Goal: Find contact information: Find contact information

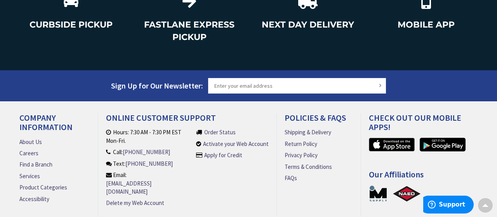
scroll to position [1090, 0]
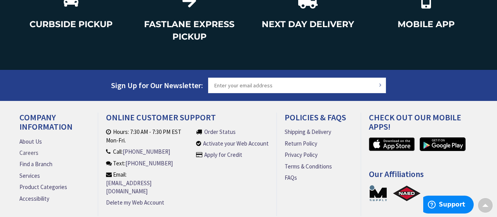
click at [25, 149] on link "Careers" at bounding box center [28, 153] width 19 height 8
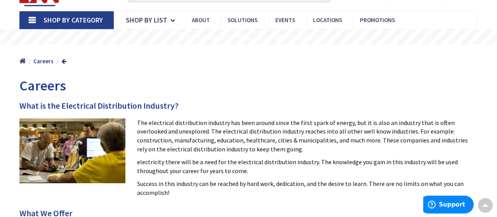
scroll to position [81, 0]
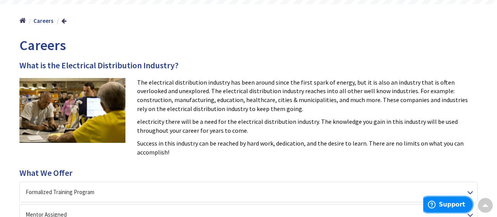
click at [439, 207] on span "Support" at bounding box center [433, 205] width 11 height 8
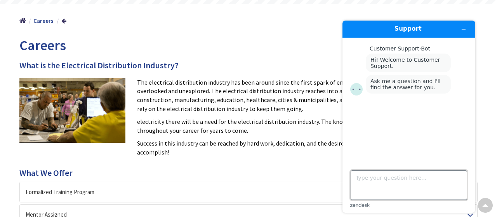
click at [361, 182] on textarea "Type your question here..." at bounding box center [409, 185] width 116 height 30
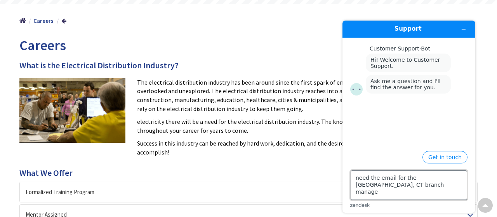
type textarea "need the email for the New Britain, CT branch manager"
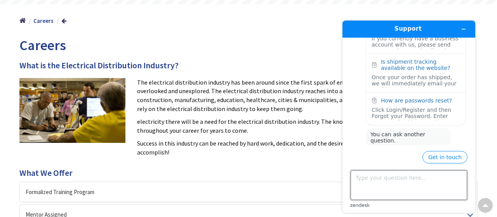
scroll to position [158, 0]
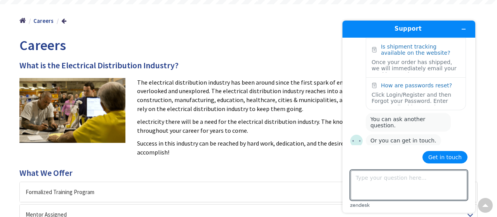
click at [442, 160] on button "Get in touch" at bounding box center [444, 157] width 45 height 12
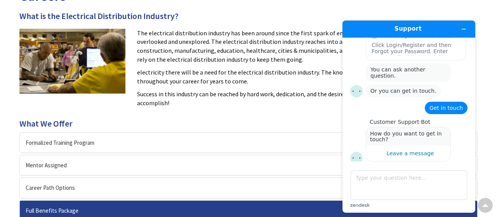
scroll to position [81, 0]
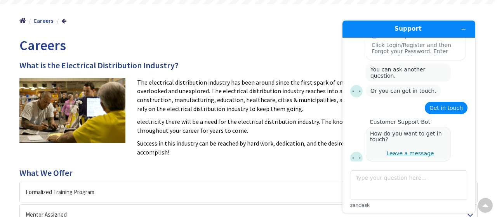
click at [401, 151] on div "Leave a message" at bounding box center [409, 153] width 47 height 6
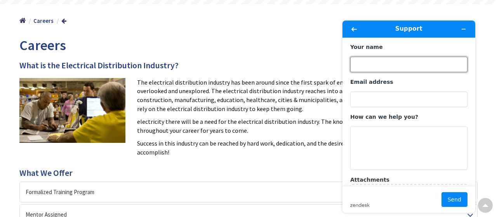
click at [374, 64] on input "Your name" at bounding box center [408, 65] width 117 height 16
type input "Edgardo Garcia"
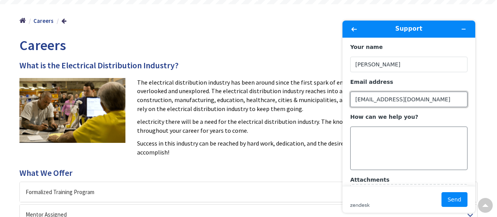
type input "egarcia66924@gmail.com"
click at [371, 129] on textarea "How can we help you?" at bounding box center [408, 148] width 117 height 43
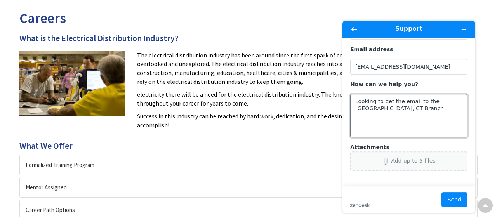
scroll to position [121, 0]
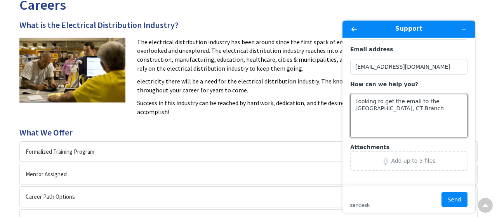
click at [383, 111] on textarea "Looking to get the email to the New Britain, CT Branch" at bounding box center [408, 115] width 117 height 43
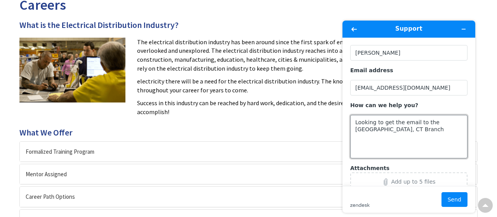
scroll to position [0, 0]
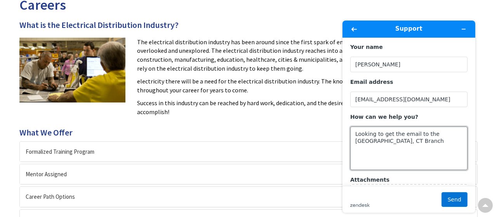
type textarea "Looking to get the email to the New Britain, CT Branch"
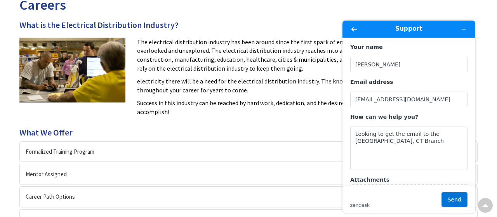
click at [455, 201] on button "Send" at bounding box center [454, 199] width 26 height 15
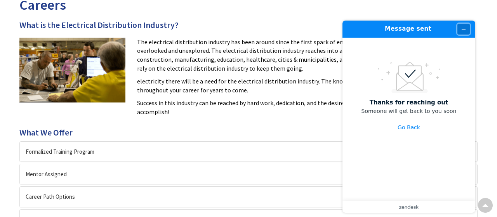
click at [466, 29] on icon "Minimize widget" at bounding box center [463, 28] width 5 height 5
